Goal: Task Accomplishment & Management: Use online tool/utility

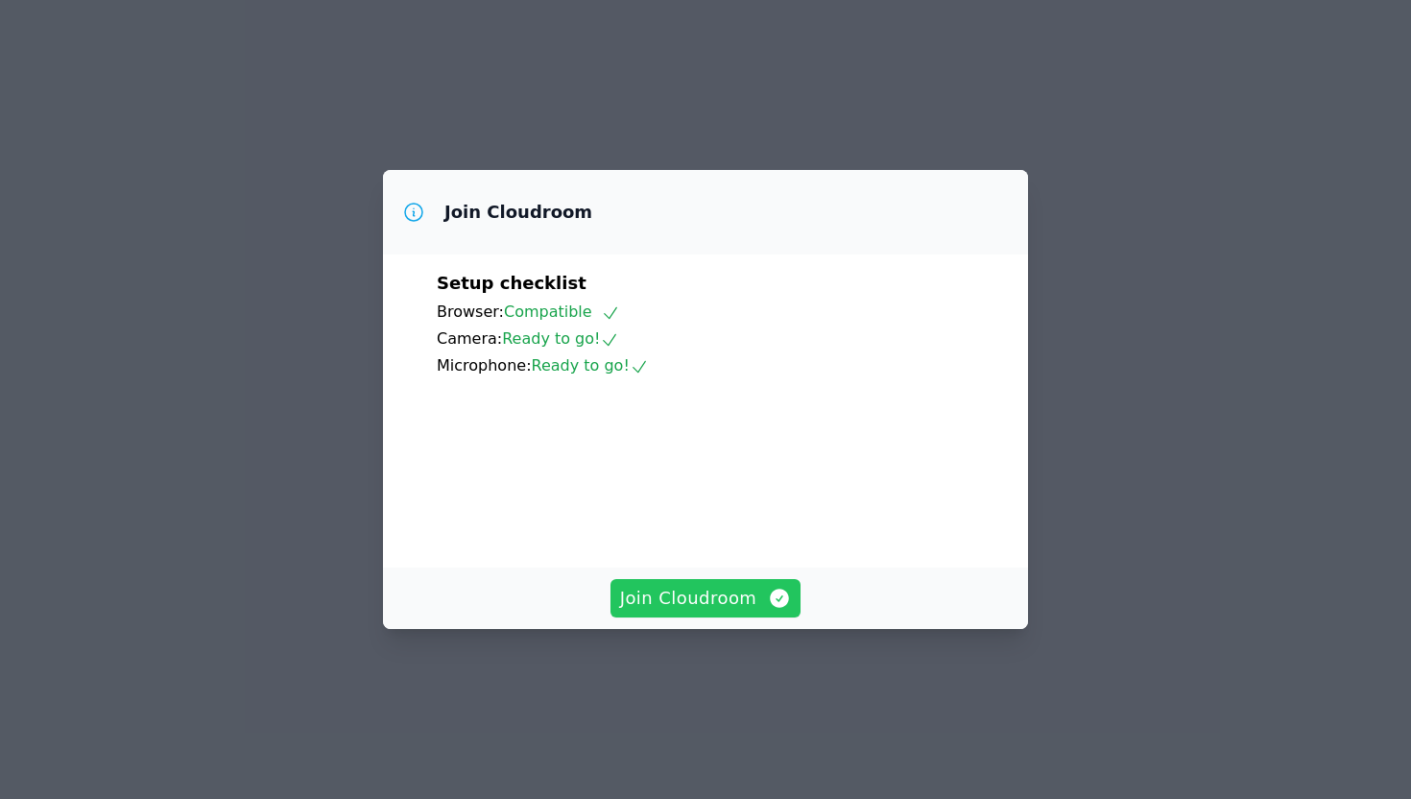
click at [772, 608] on icon "button" at bounding box center [780, 598] width 19 height 19
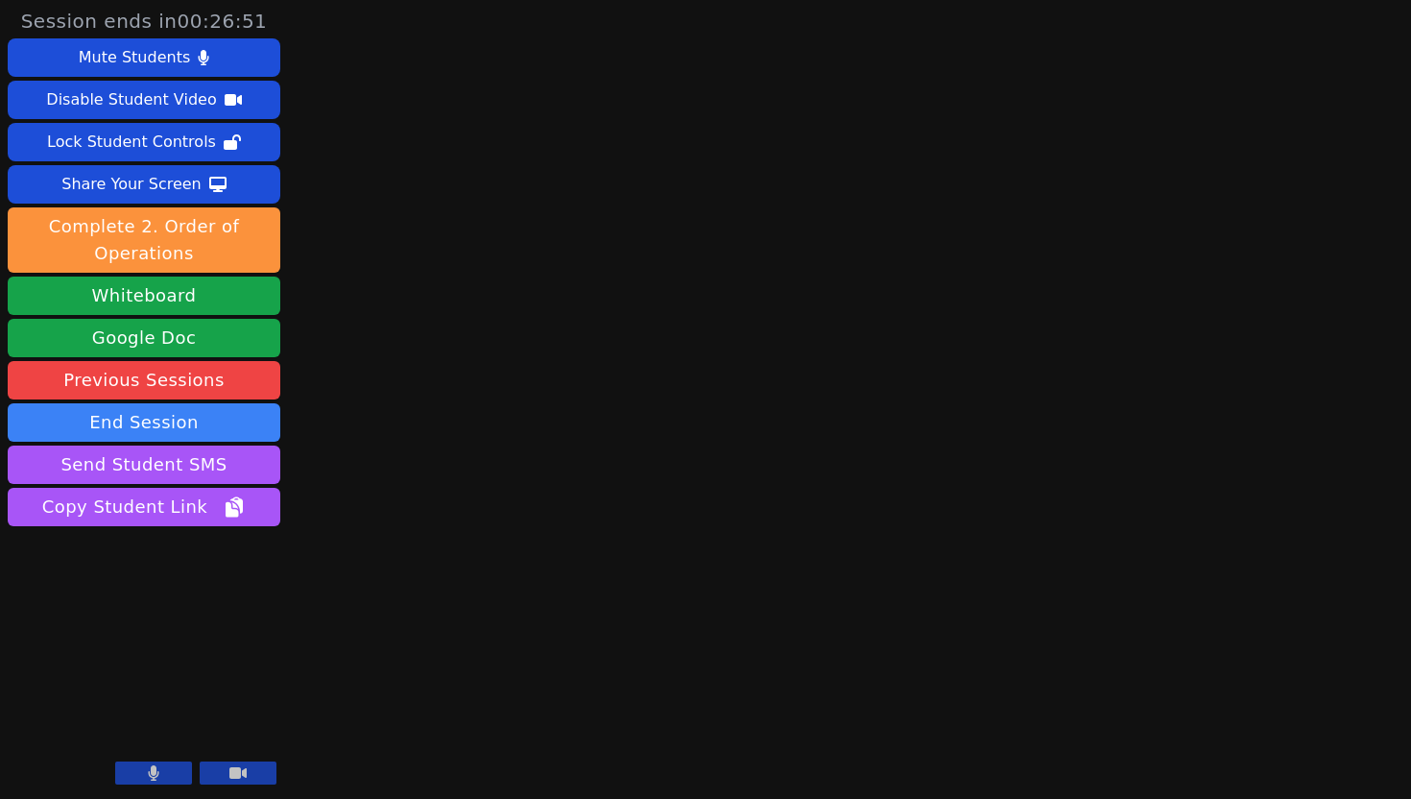
click at [159, 773] on button at bounding box center [153, 772] width 77 height 23
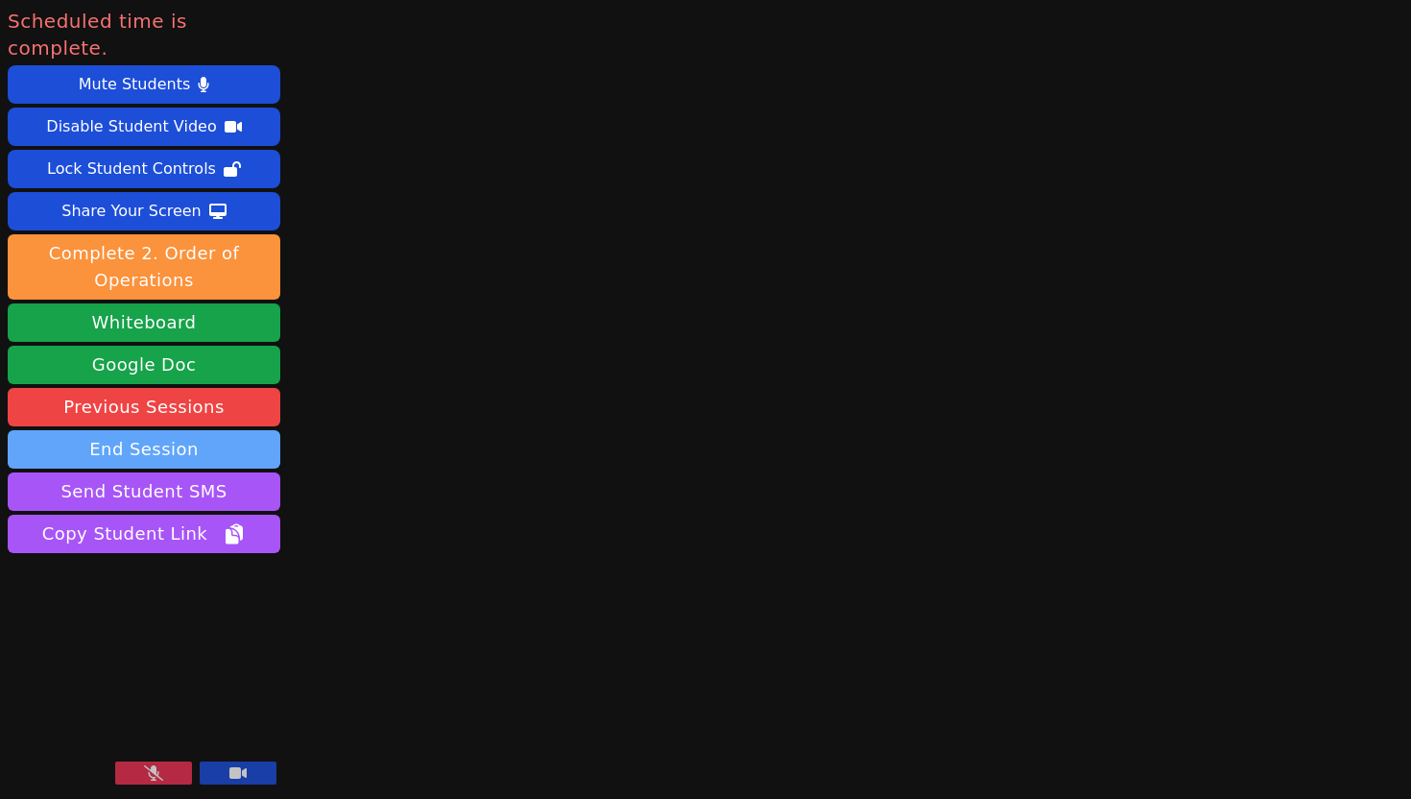
click at [97, 430] on button "End Session" at bounding box center [144, 449] width 273 height 38
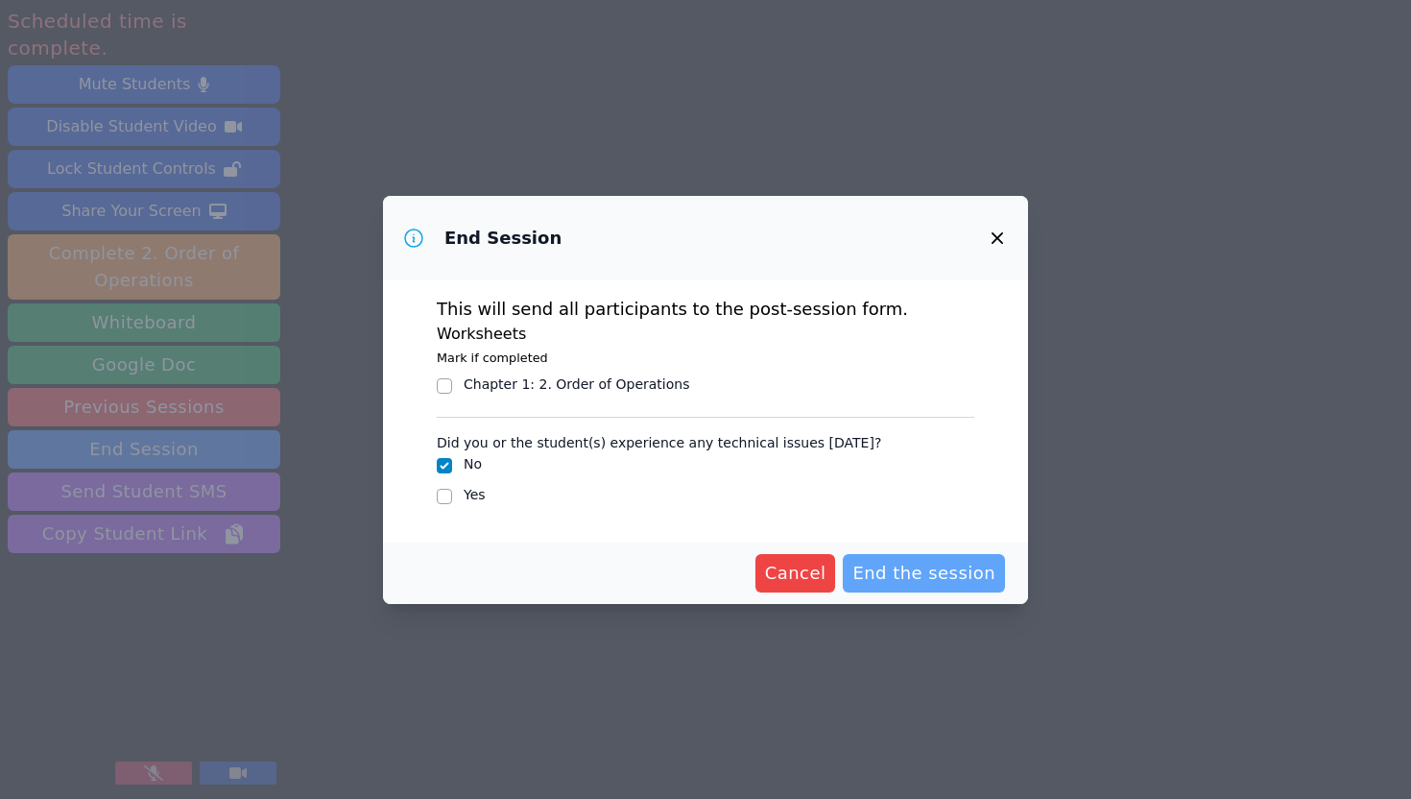
click at [897, 584] on span "End the session" at bounding box center [924, 573] width 143 height 27
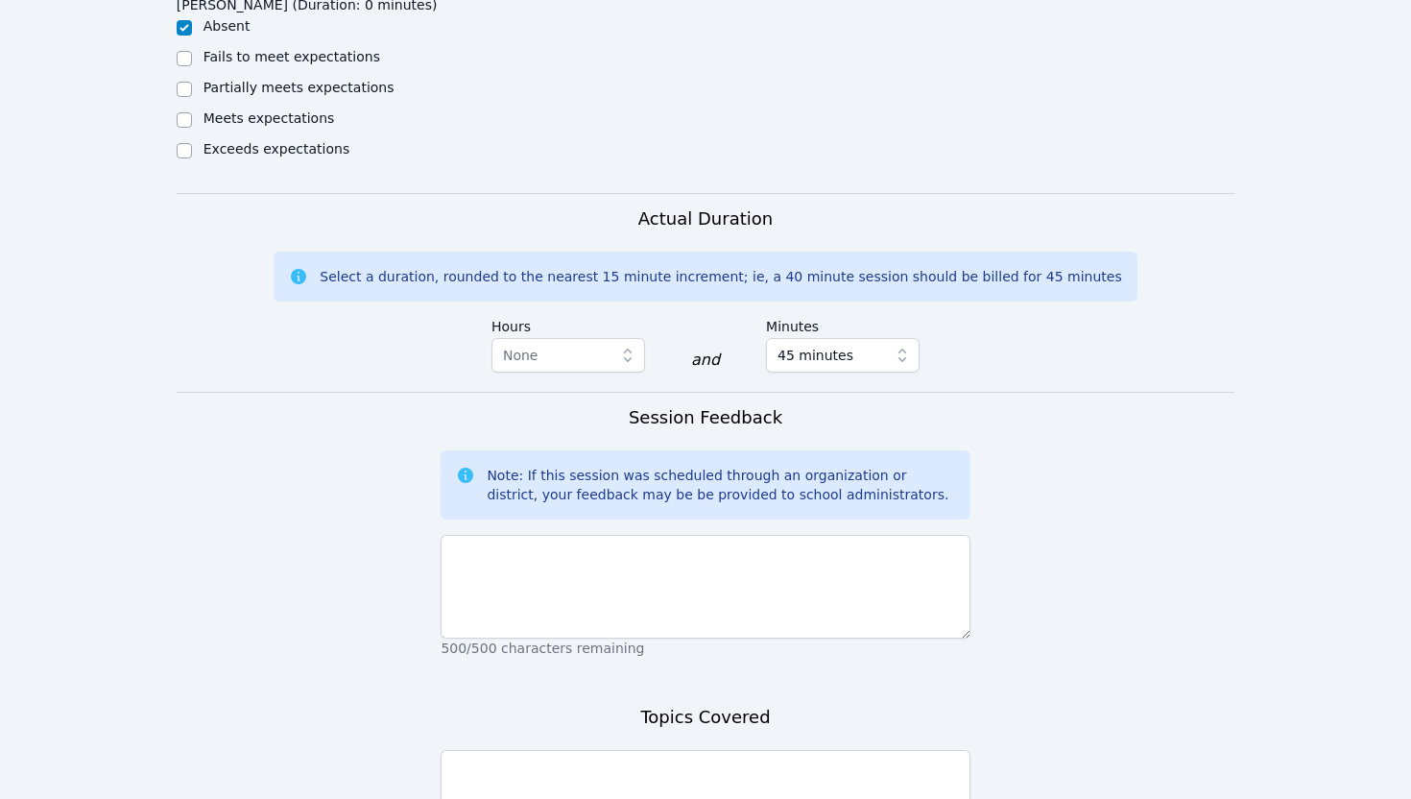
scroll to position [1305, 0]
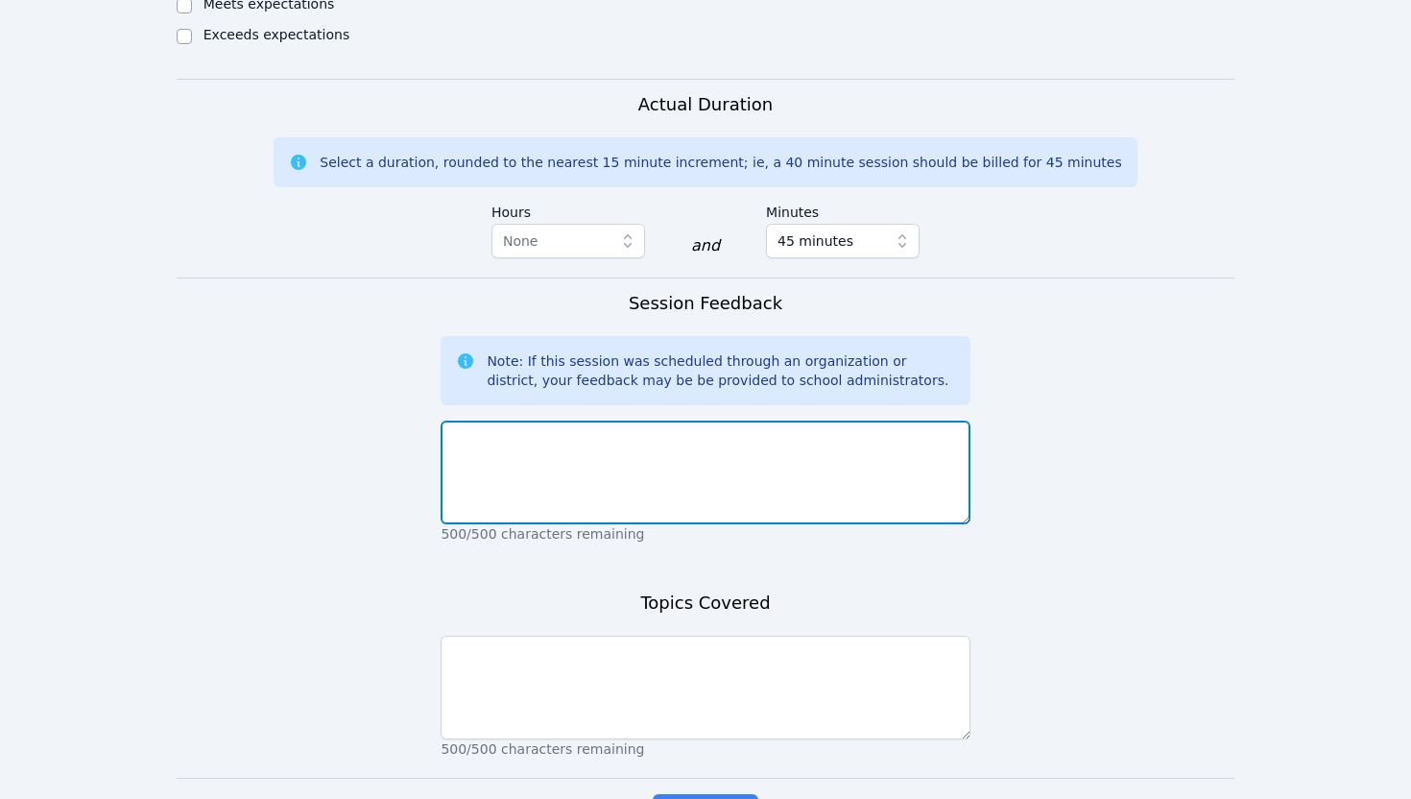
click at [596, 489] on textarea at bounding box center [705, 473] width 529 height 104
click at [925, 443] on textarea "I sent a text to Helen to inquire if she would be able to attend her session an…" at bounding box center [705, 473] width 529 height 104
type textarea "I sent a text to Helen to inquire if she would be able to attend her session, a…"
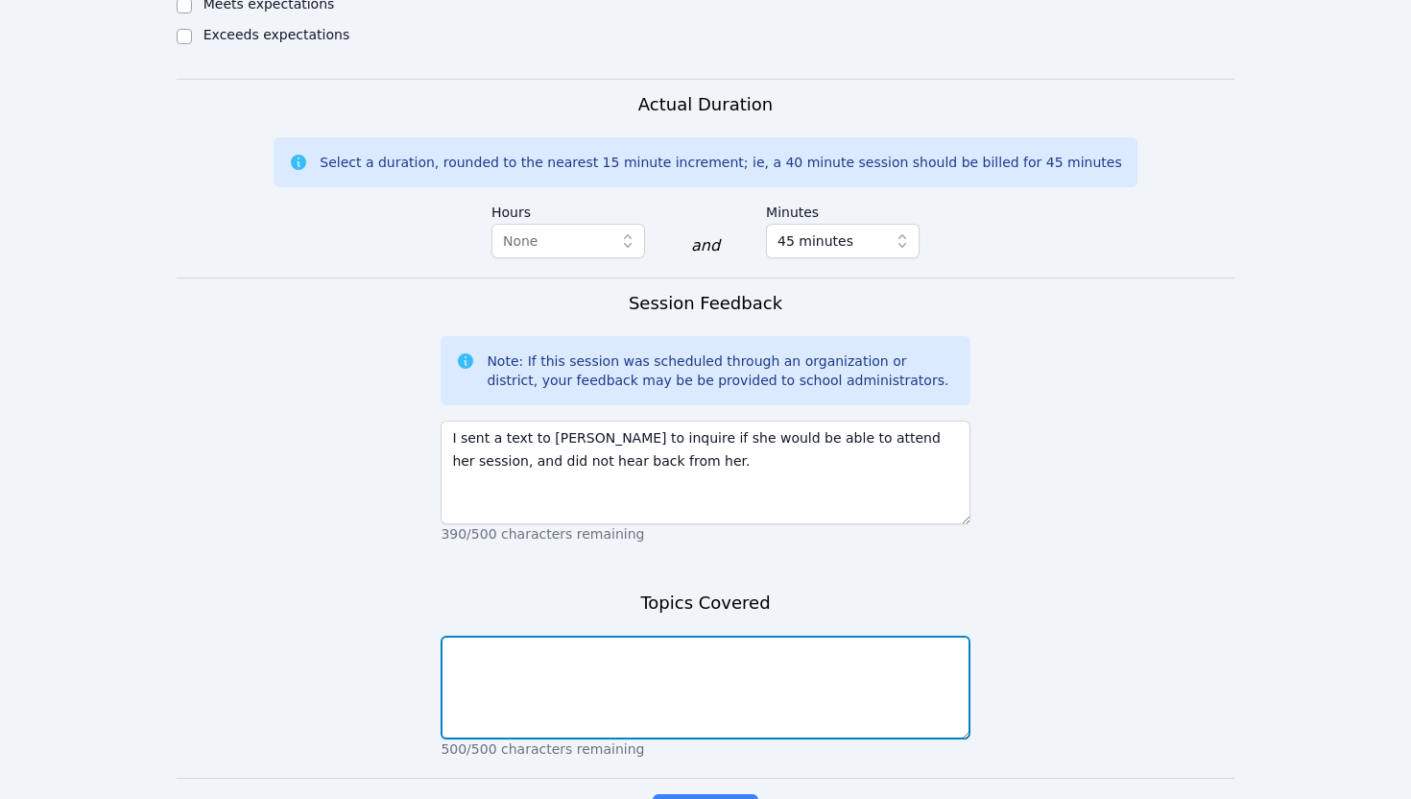
click at [687, 684] on textarea at bounding box center [705, 688] width 529 height 104
type textarea "n/a"
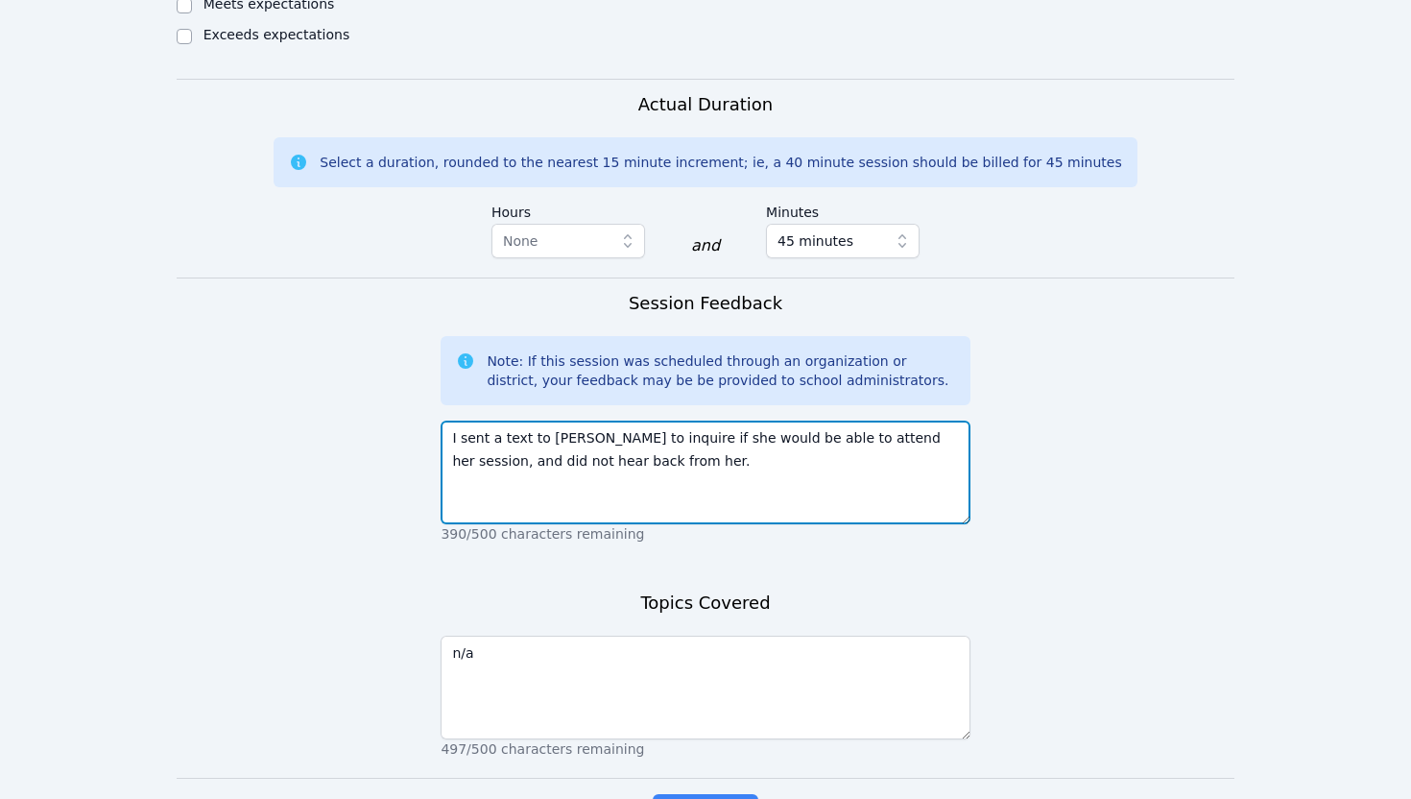
click at [446, 435] on textarea "I sent a text to Helen to inquire if she would be able to attend her session, a…" at bounding box center [705, 473] width 529 height 104
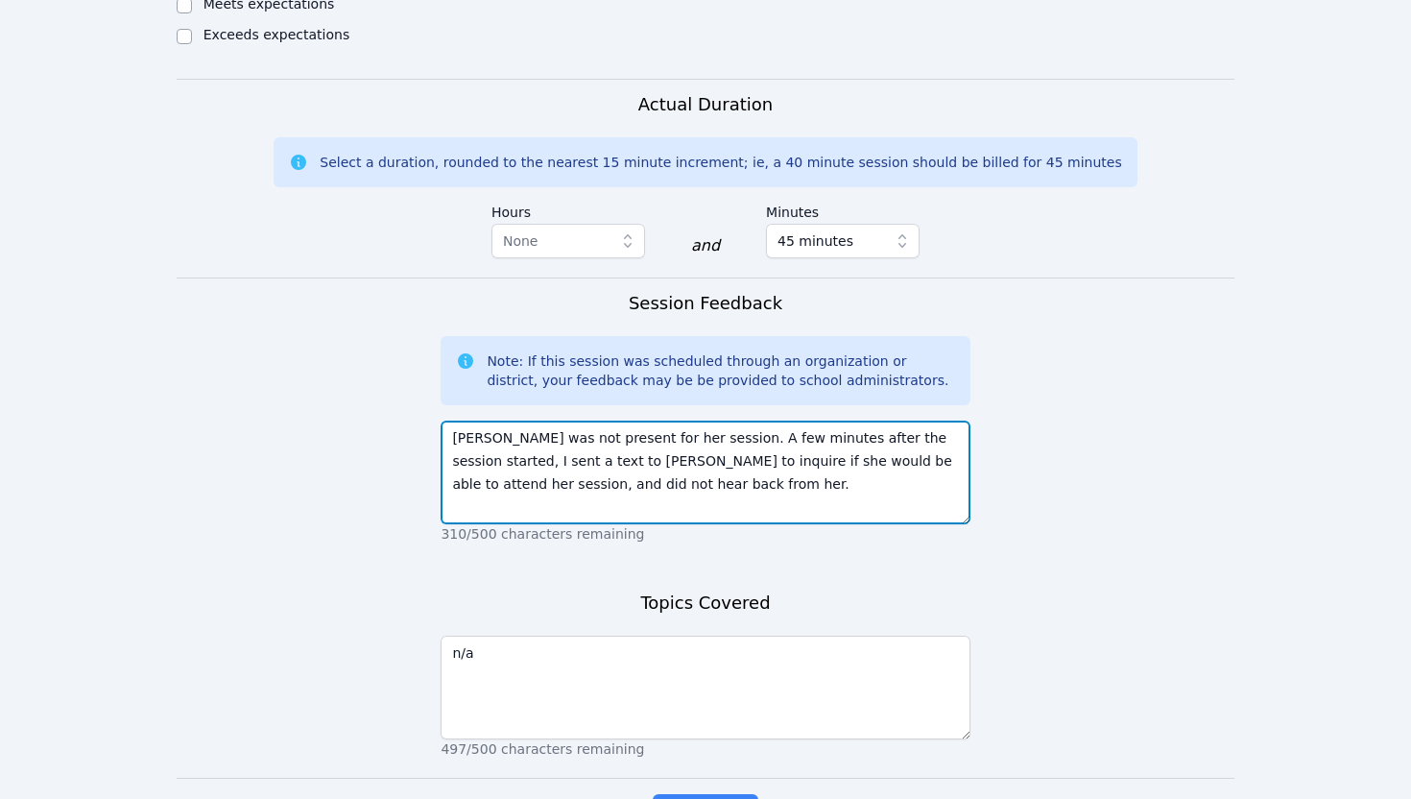
click at [578, 461] on textarea "Helen was not present for her session. A few minutes after the session started,…" at bounding box center [705, 473] width 529 height 104
click at [574, 487] on textarea "Helen was not present for her session. A few minutes after the session started,…" at bounding box center [705, 473] width 529 height 104
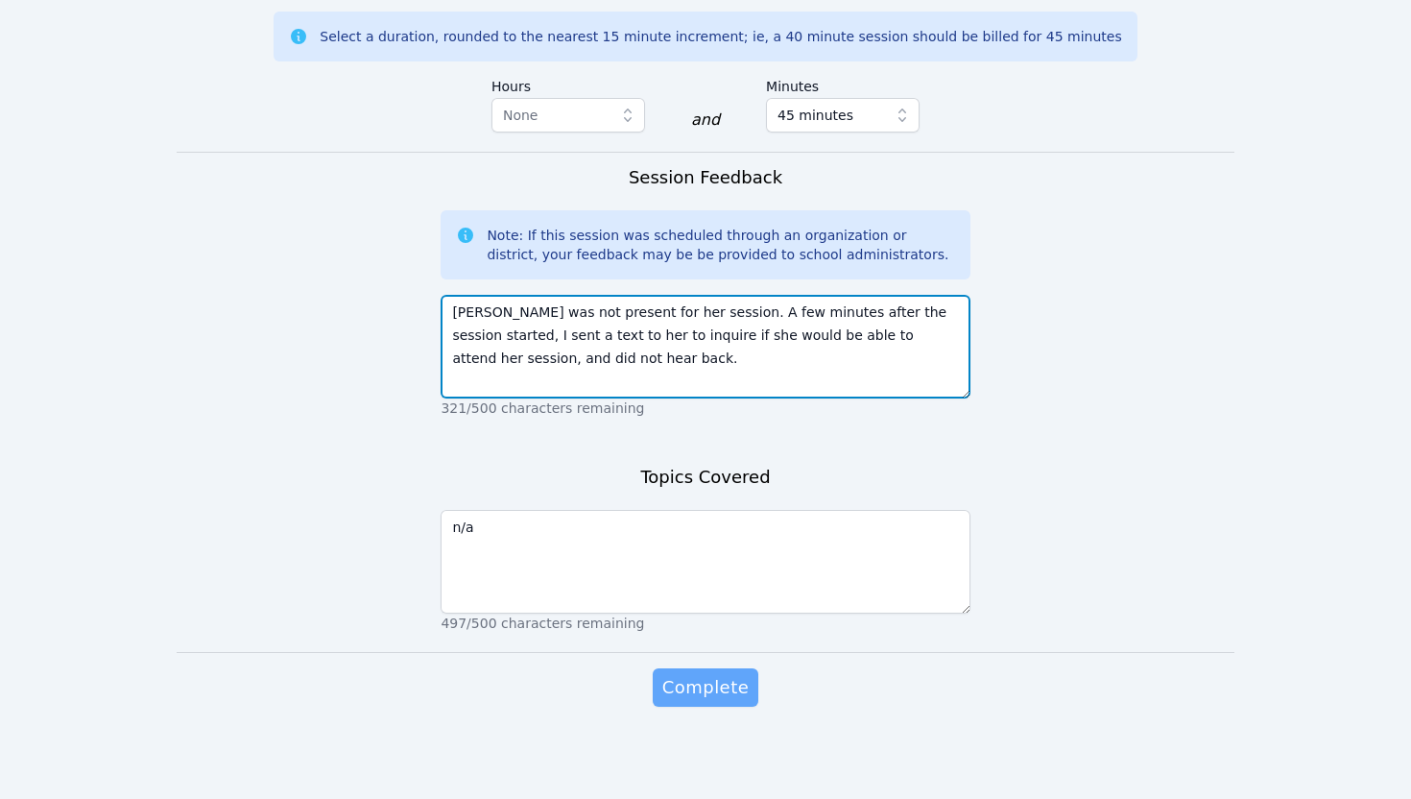
type textarea "Helen was not present for her session. A few minutes after the session started,…"
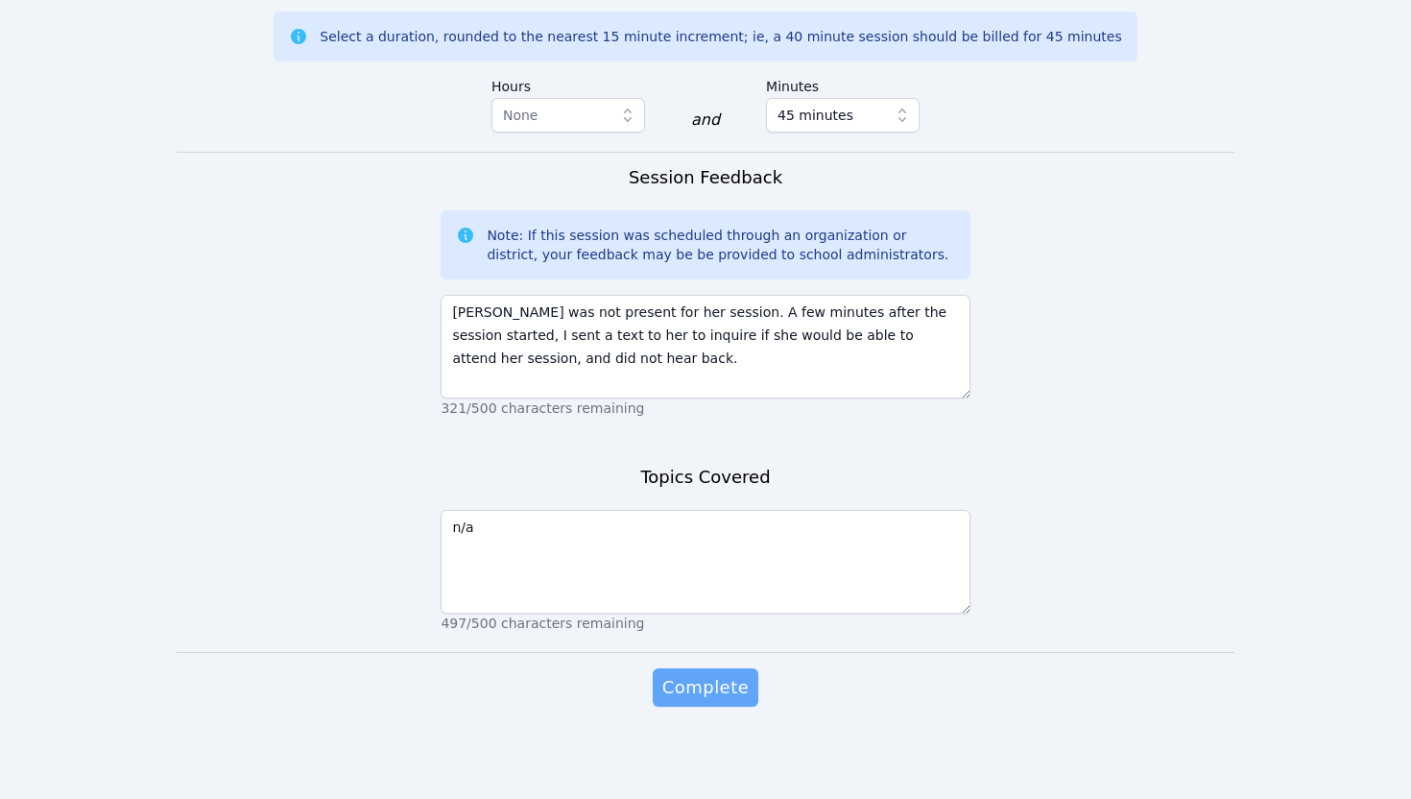
click at [717, 705] on button "Complete" at bounding box center [706, 687] width 106 height 38
